Goal: Navigation & Orientation: Find specific page/section

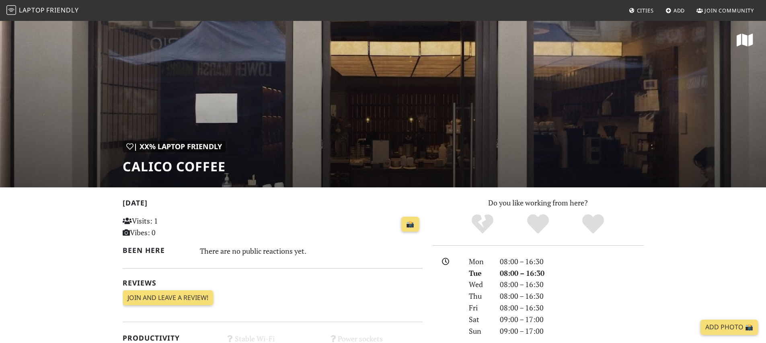
click at [51, 8] on span "Friendly" at bounding box center [62, 10] width 32 height 9
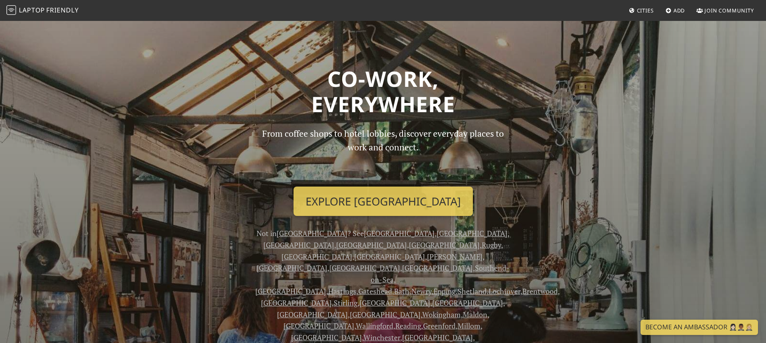
click at [344, 186] on div "From coffee shops to hotel lobbies, discover everyday places to work and connec…" at bounding box center [383, 311] width 265 height 368
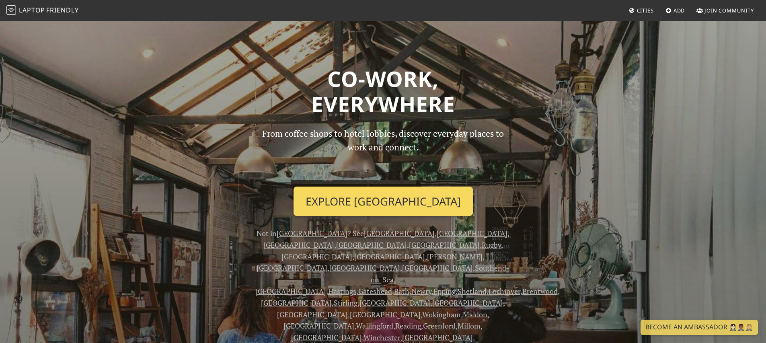
click at [347, 194] on link "Explore London" at bounding box center [383, 202] width 179 height 30
click at [338, 203] on link "Explore London" at bounding box center [383, 202] width 179 height 30
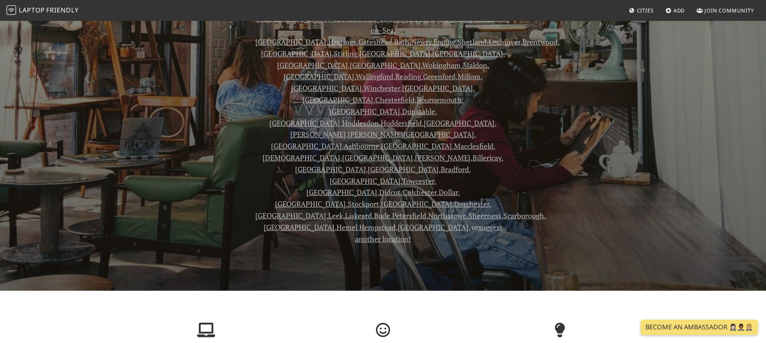
scroll to position [294, 0]
